Goal: Information Seeking & Learning: Learn about a topic

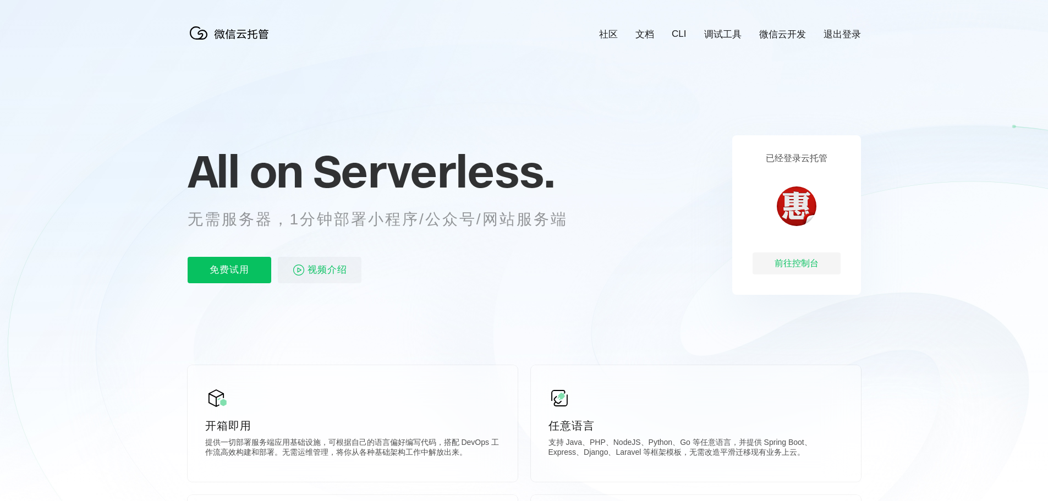
scroll to position [0, 1957]
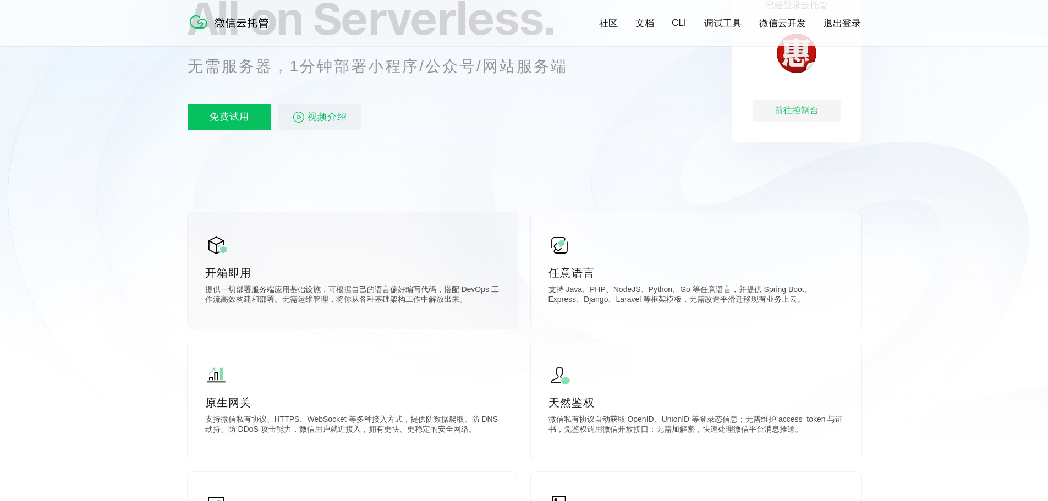
scroll to position [110, 0]
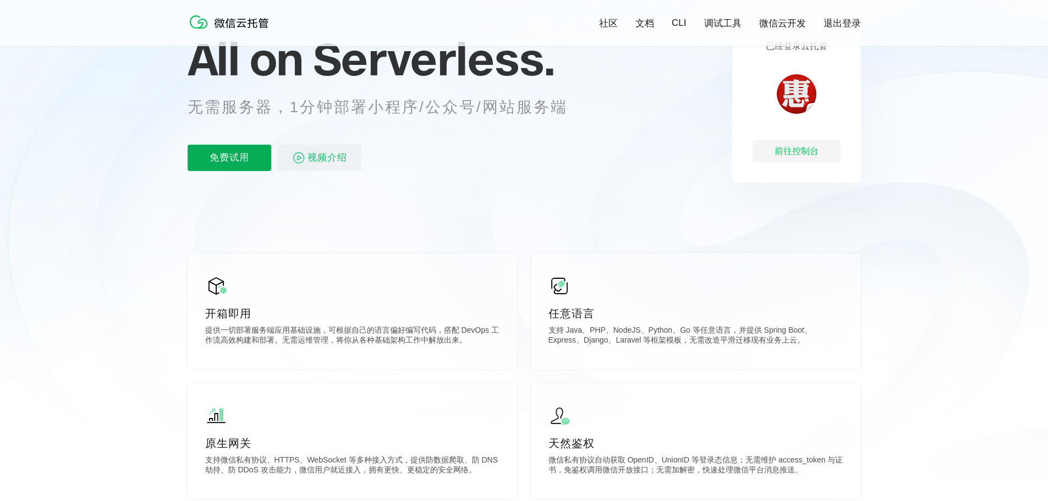
click at [246, 158] on p "免费试用" at bounding box center [230, 158] width 84 height 26
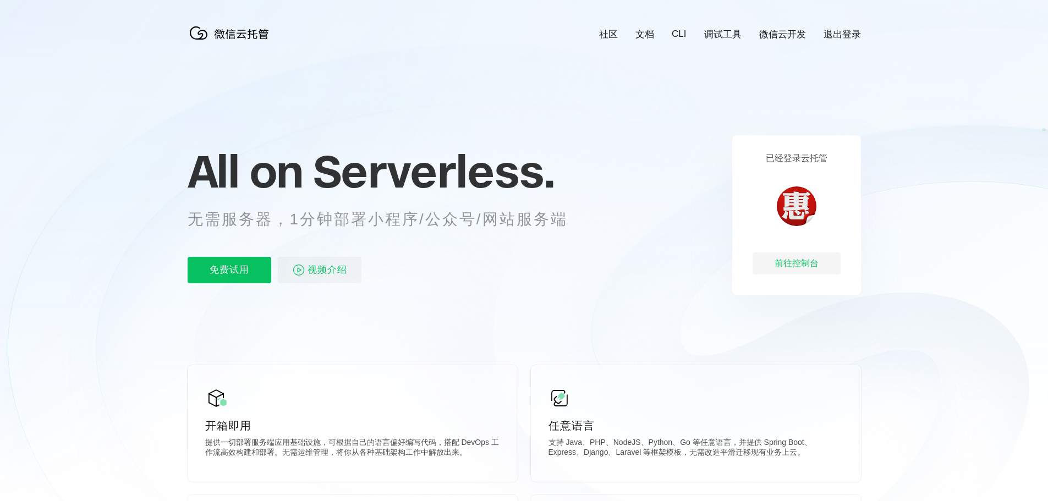
scroll to position [0, 1957]
click at [790, 266] on div "前往控制台" at bounding box center [797, 264] width 88 height 22
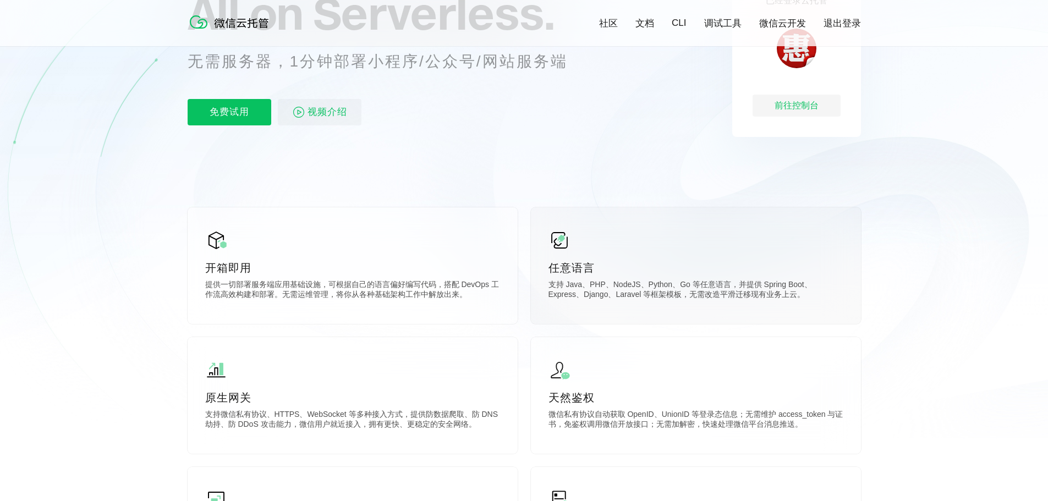
scroll to position [55, 0]
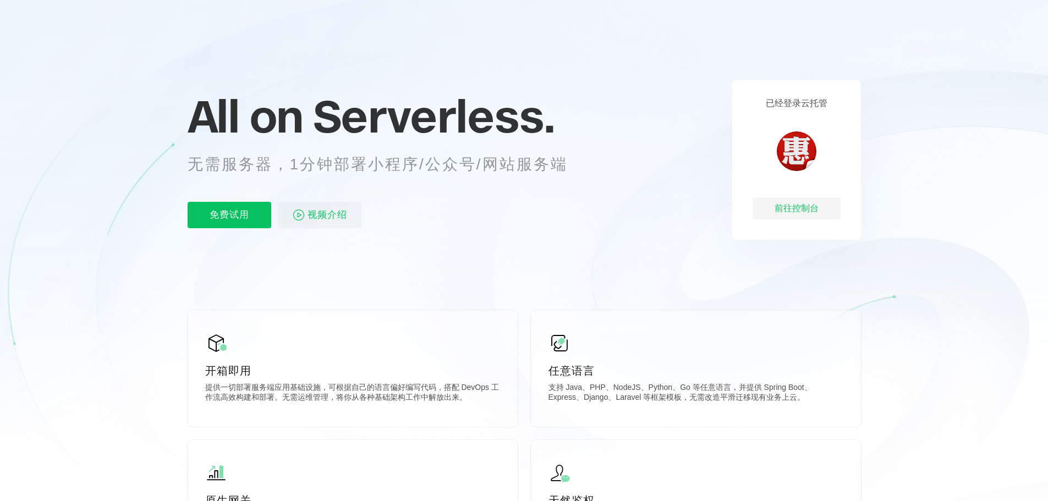
click at [340, 229] on div "All on Serverless. 无需服务器，1分钟部署小程序/公众号/网站服务端 免费试用 视频介绍" at bounding box center [391, 160] width 407 height 160
click at [345, 219] on span "视频介绍" at bounding box center [328, 215] width 40 height 26
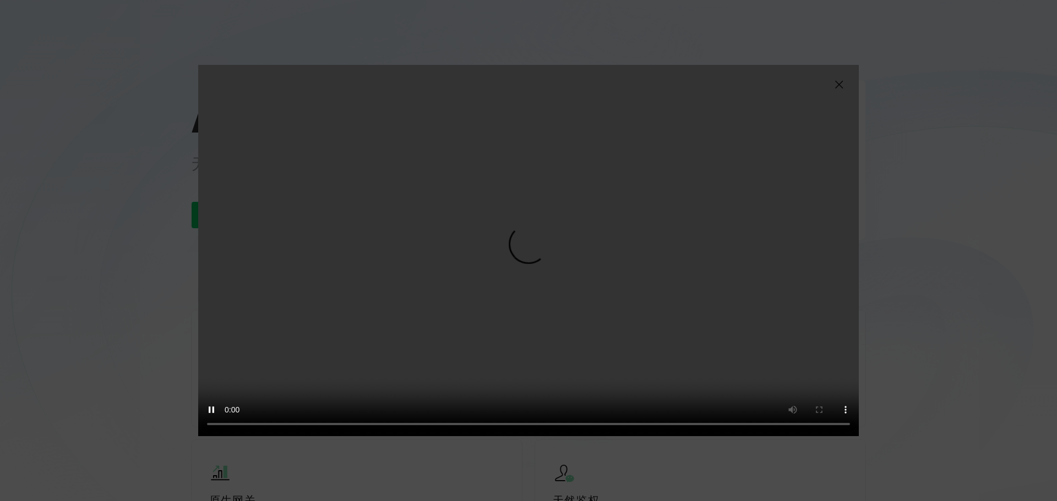
click at [843, 84] on img at bounding box center [838, 84] width 13 height 13
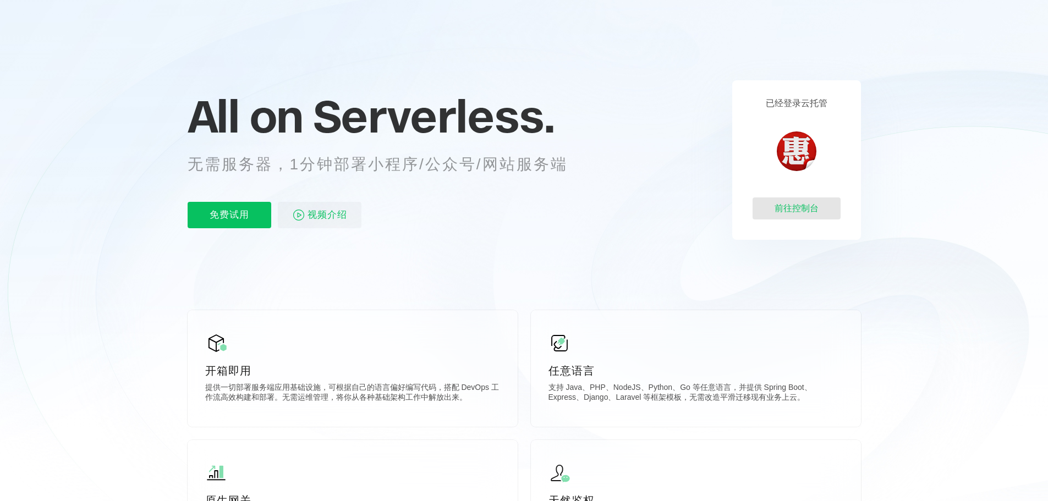
click at [830, 207] on div "前往控制台" at bounding box center [797, 209] width 88 height 22
